Goal: Understand process/instructions

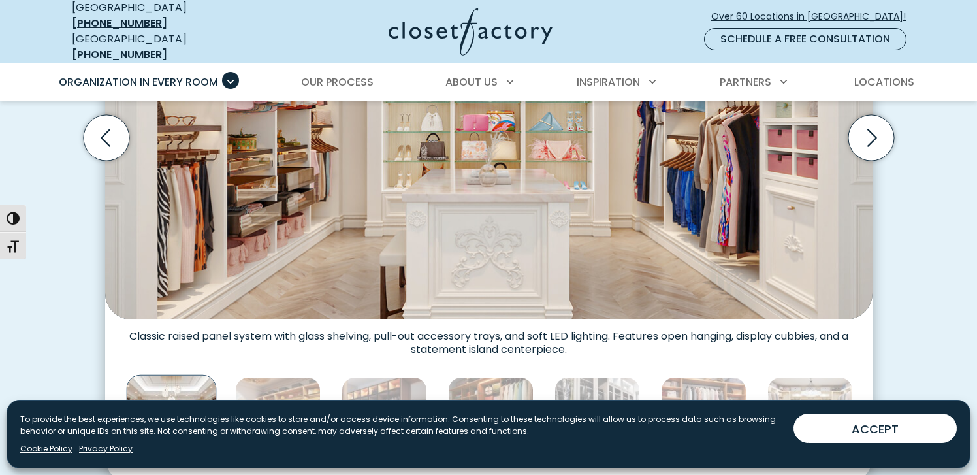
scroll to position [595, 0]
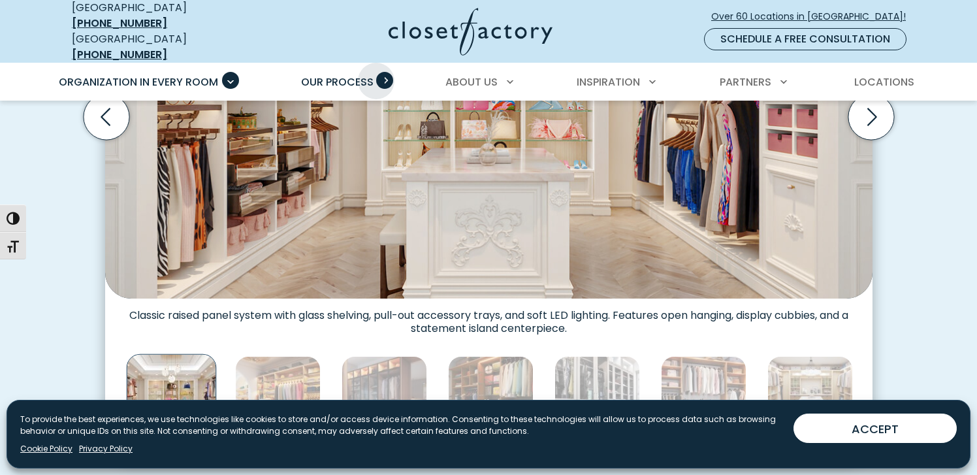
click at [376, 72] on span "Primary Menu" at bounding box center [384, 80] width 17 height 17
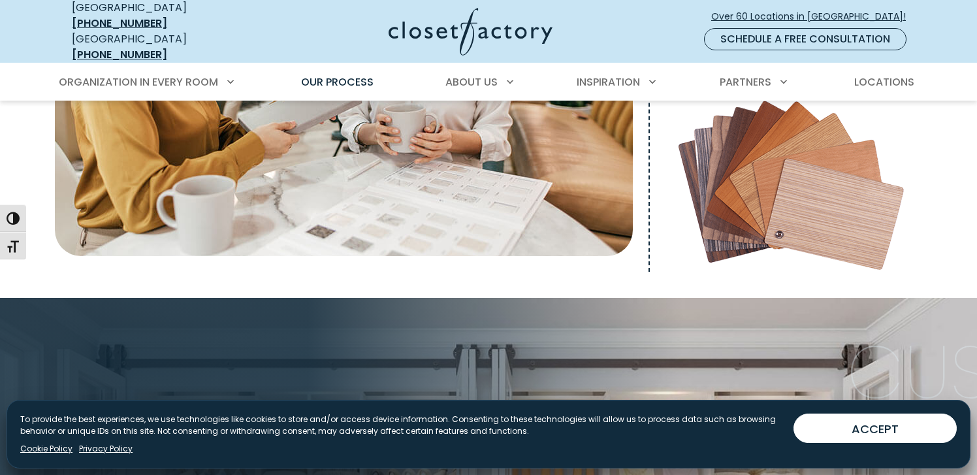
scroll to position [603, 0]
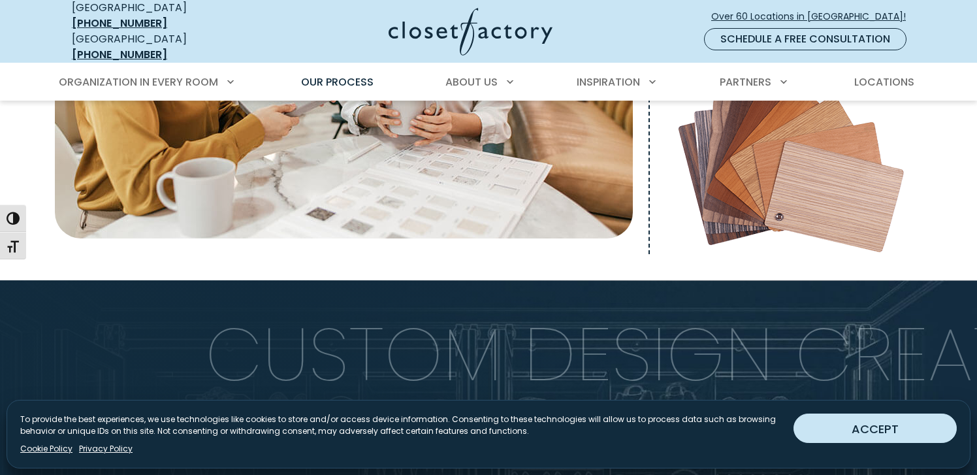
click at [877, 438] on button "ACCEPT" at bounding box center [875, 428] width 163 height 29
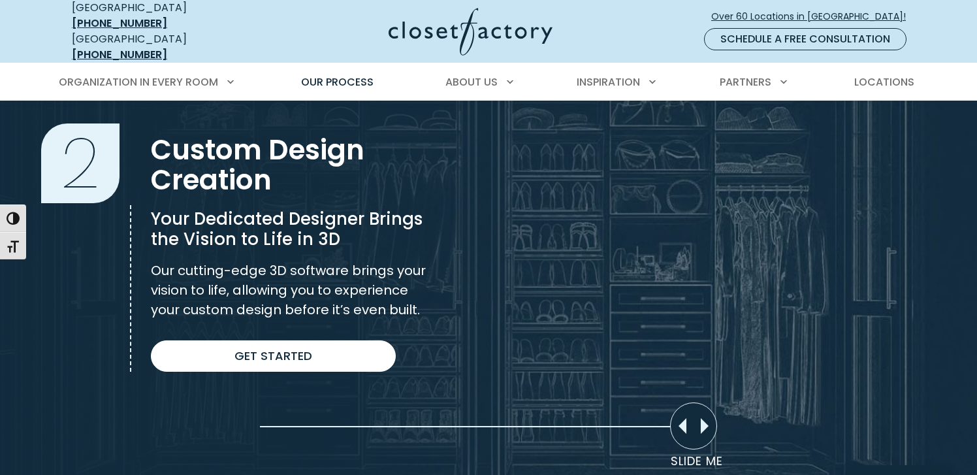
scroll to position [912, 0]
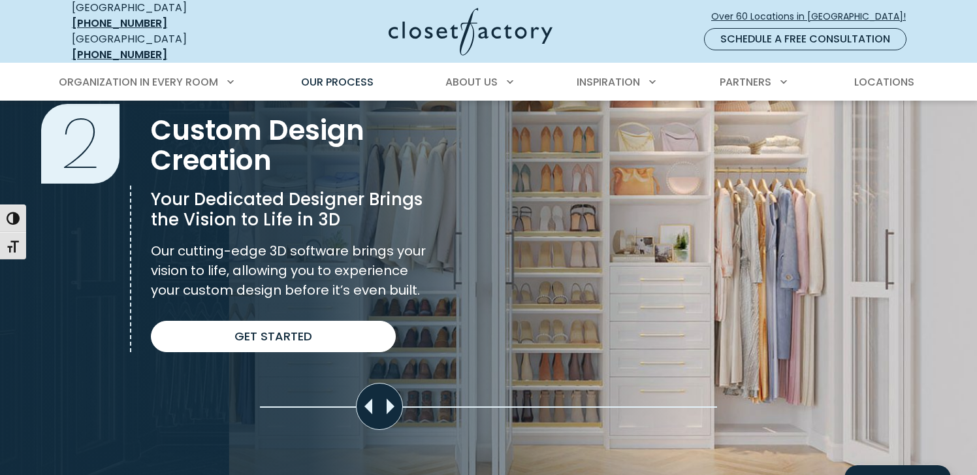
drag, startPoint x: 693, startPoint y: 395, endPoint x: 339, endPoint y: 380, distance: 353.8
click at [339, 380] on section "Custom Design Creation 2 Custom Design Creation Your Dedicated Designer Brings …" at bounding box center [488, 226] width 977 height 510
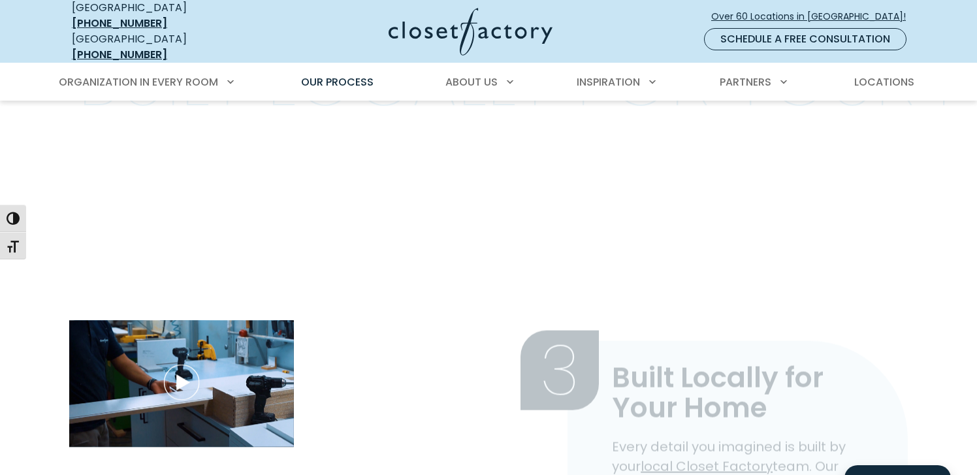
scroll to position [1369, 0]
